Goal: Understand process/instructions: Learn how to perform a task or action

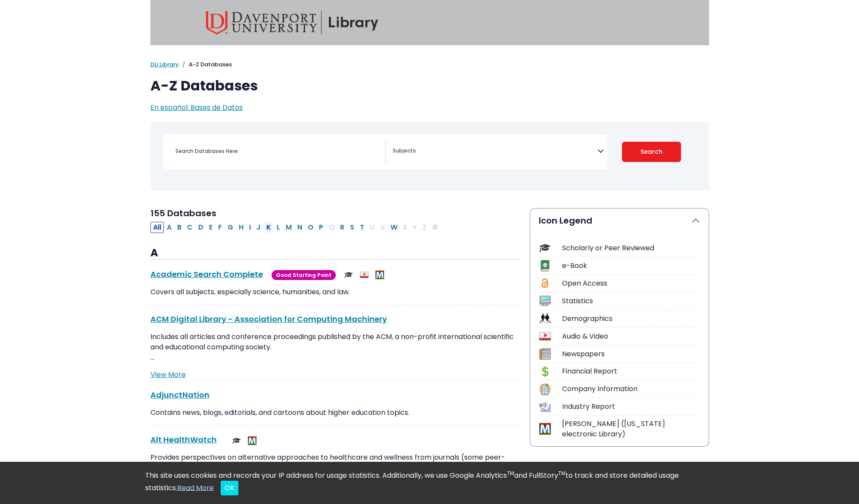
click at [264, 228] on button "K" at bounding box center [269, 227] width 10 height 11
select select "Database Subject Filter"
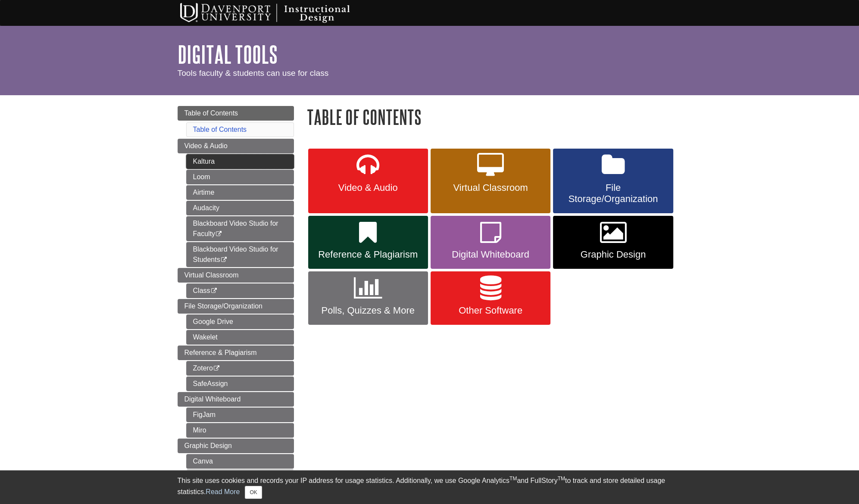
click at [217, 160] on link "Kaltura" at bounding box center [240, 161] width 108 height 15
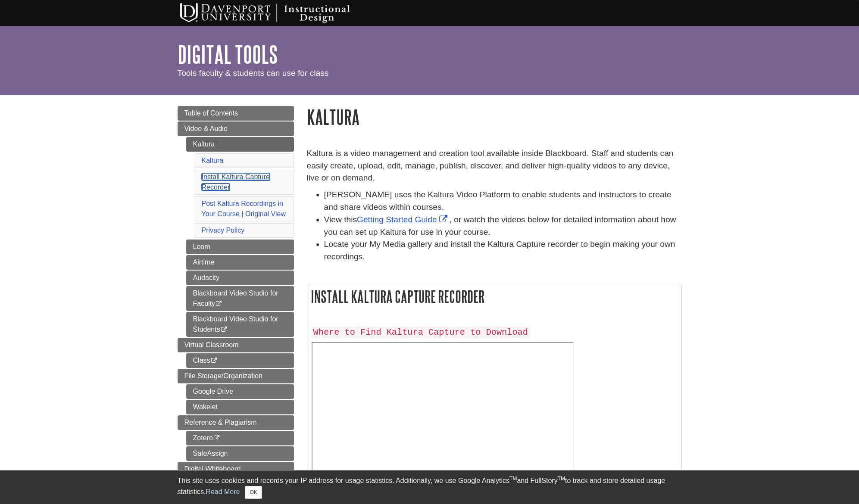
click at [228, 179] on link "Install Kaltura Capture Recorder" at bounding box center [236, 182] width 68 height 18
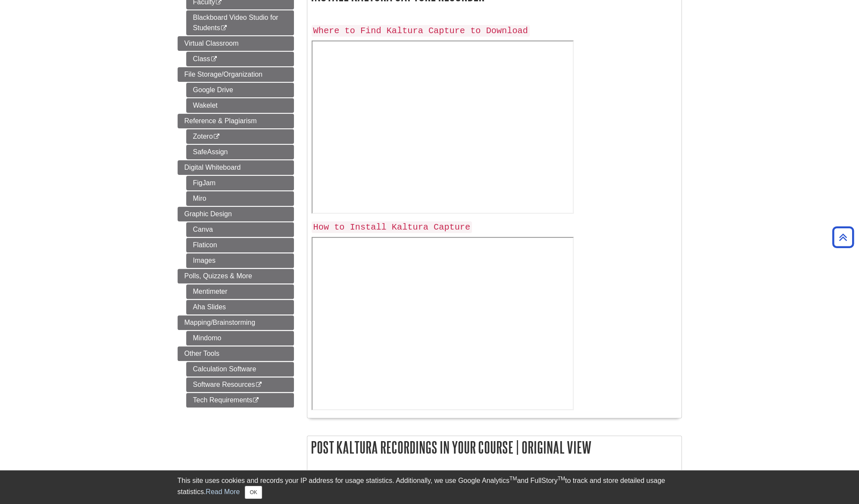
scroll to position [285, 0]
